Goal: Information Seeking & Learning: Learn about a topic

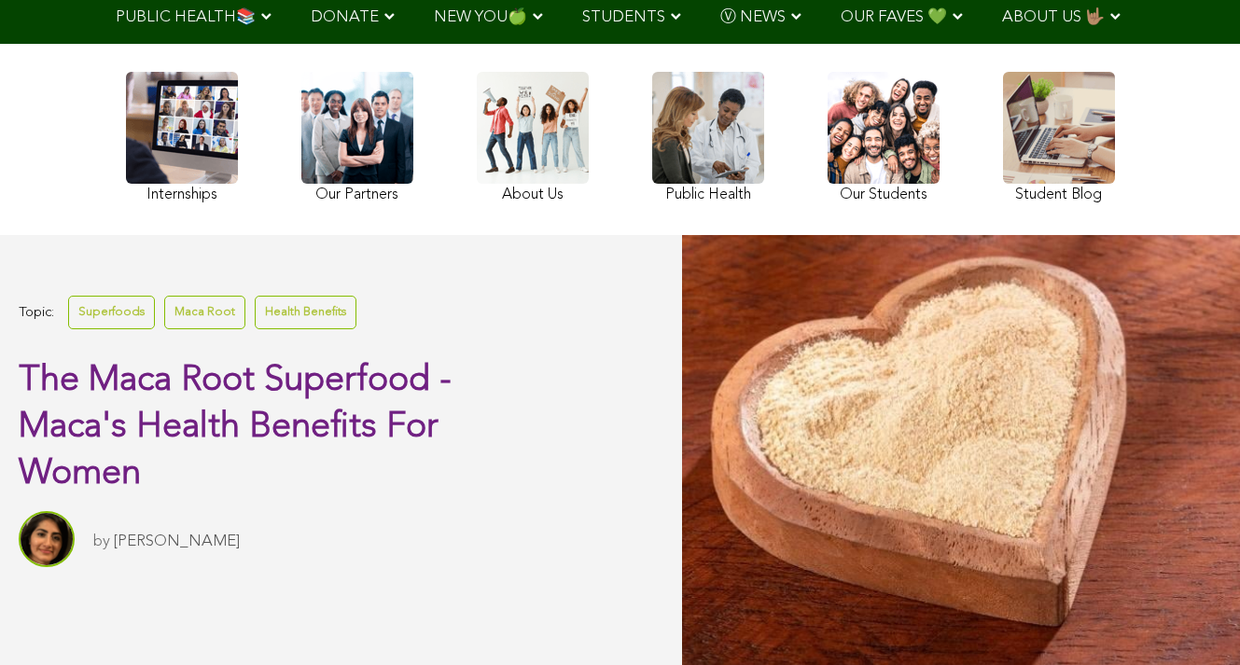
click at [102, 328] on link "Superfoods" at bounding box center [111, 312] width 87 height 33
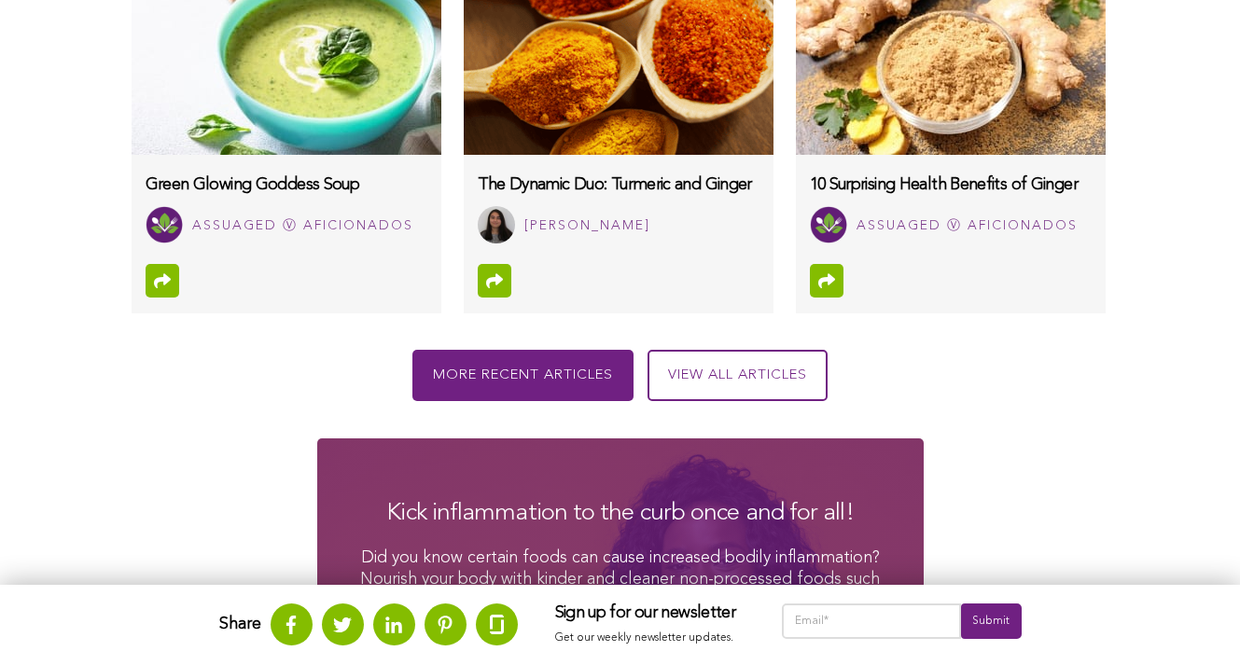
scroll to position [2063, 0]
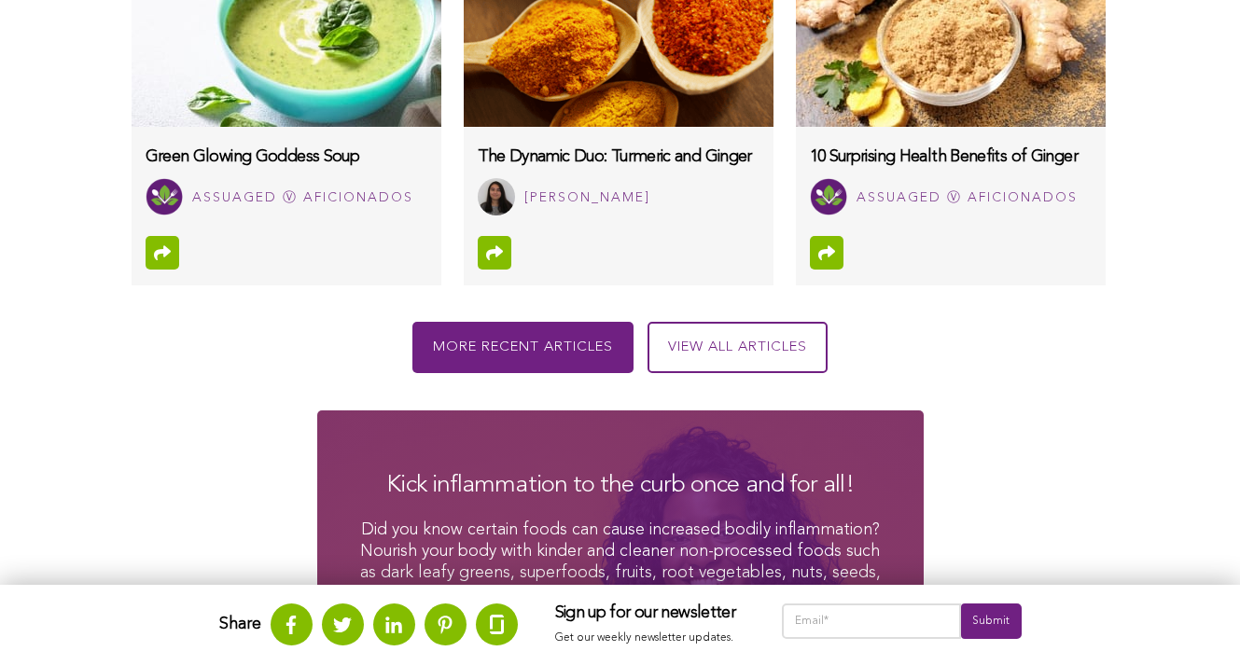
click at [796, 127] on img at bounding box center [951, 33] width 310 height 187
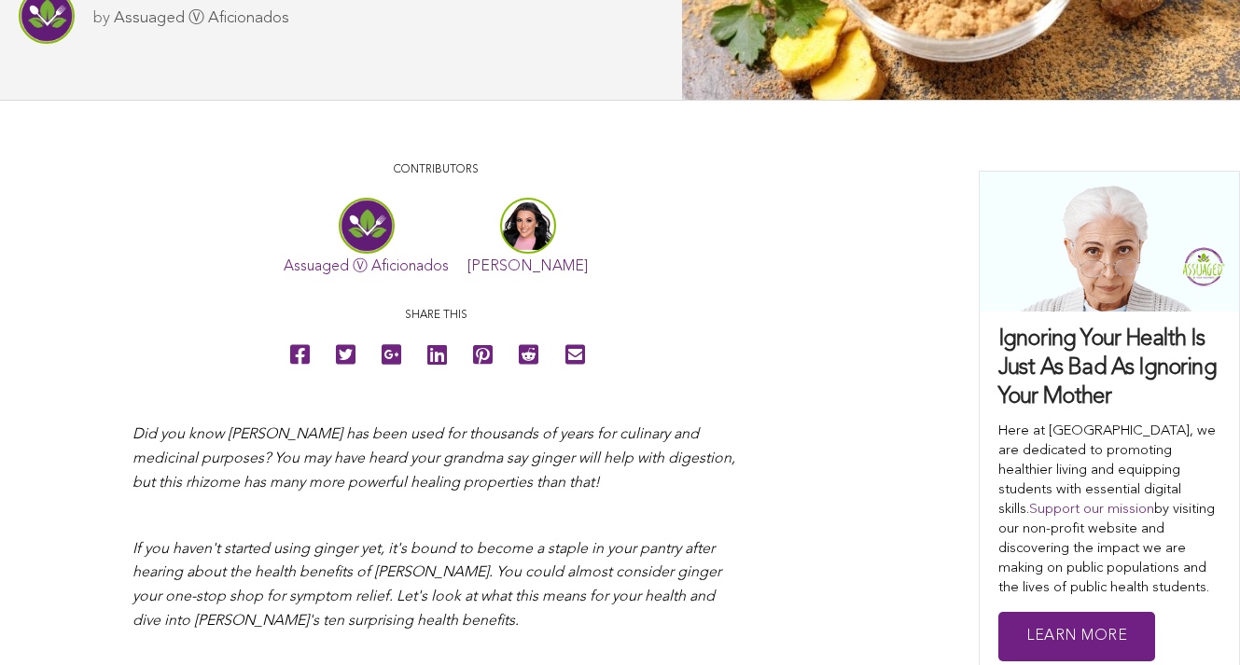
scroll to position [695, 0]
